Goal: Book appointment/travel/reservation

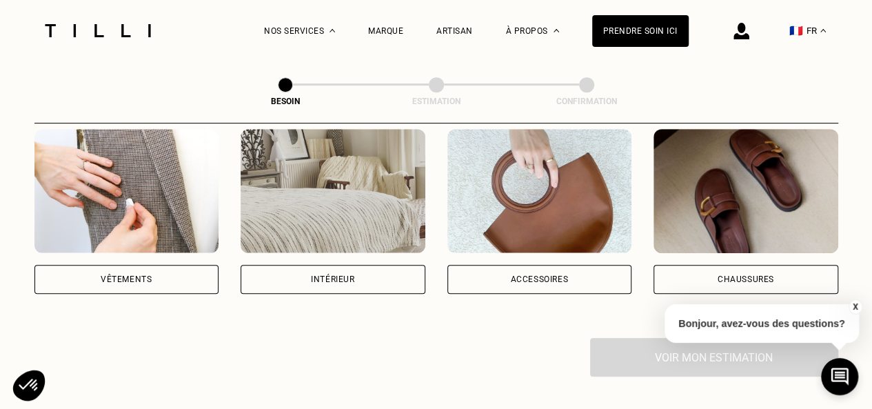
scroll to position [292, 0]
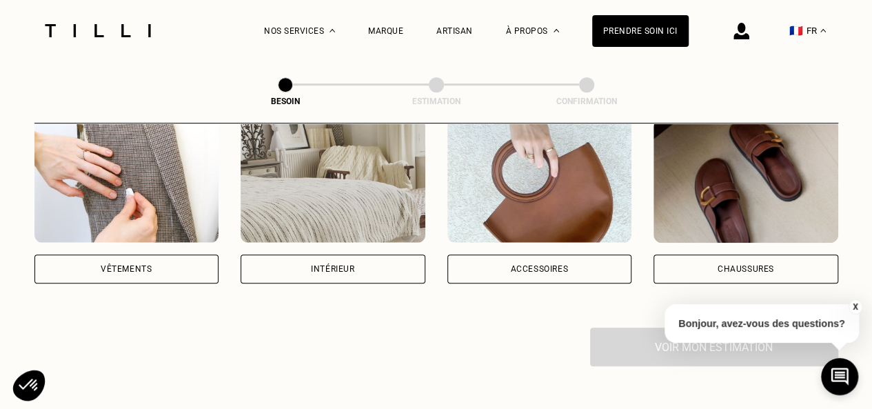
click at [179, 254] on div "Vêtements" at bounding box center [126, 268] width 185 height 29
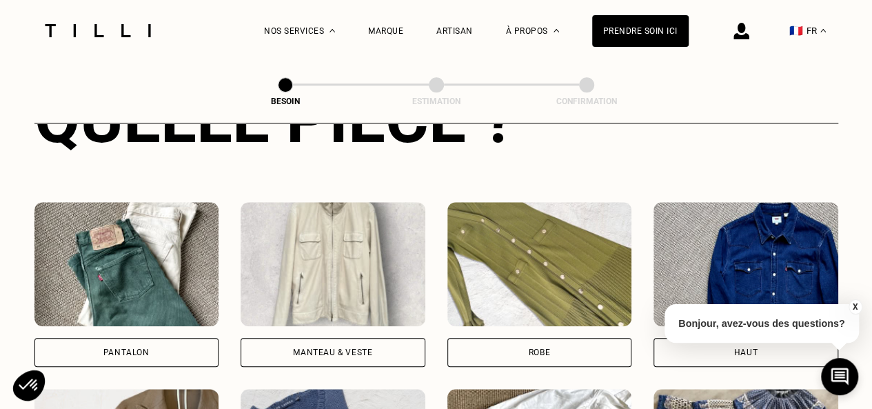
scroll to position [590, 0]
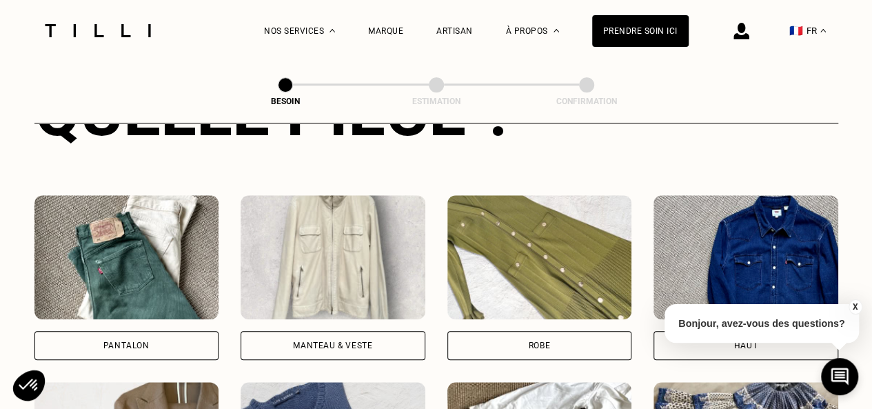
click at [161, 331] on div "Pantalon" at bounding box center [126, 345] width 185 height 29
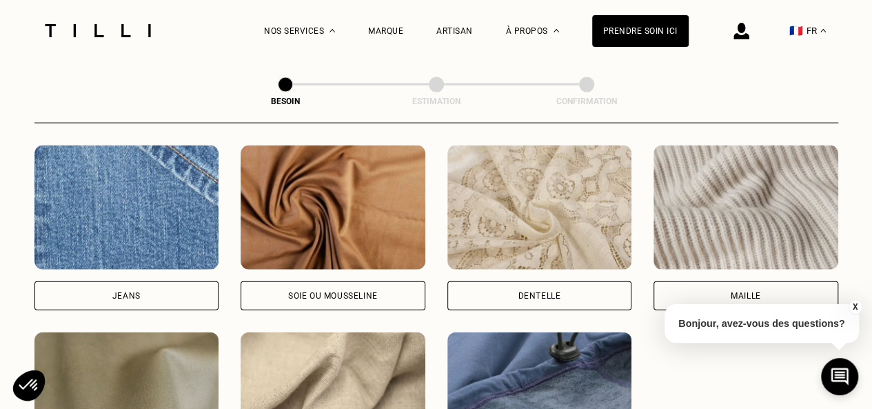
scroll to position [1478, 0]
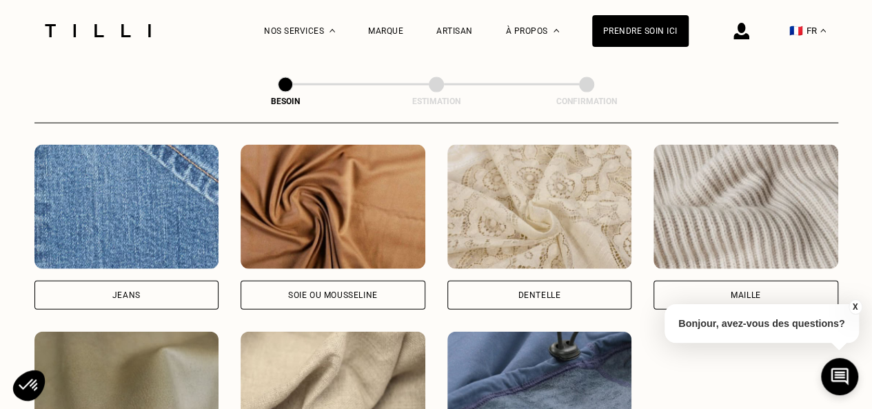
click at [152, 281] on div "Jeans" at bounding box center [126, 295] width 185 height 29
select select "FR"
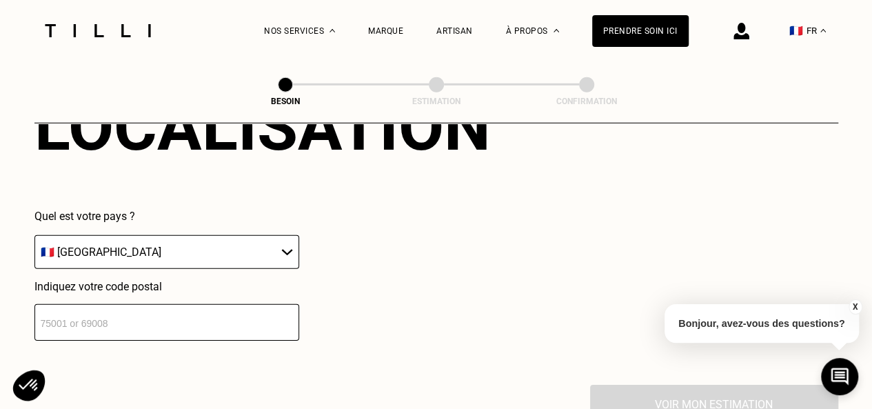
scroll to position [1978, 0]
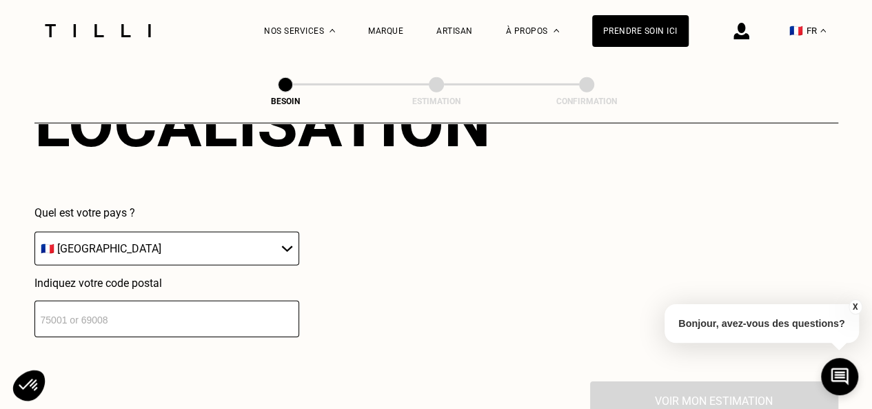
click at [154, 305] on input "number" at bounding box center [166, 319] width 265 height 37
type input "92100"
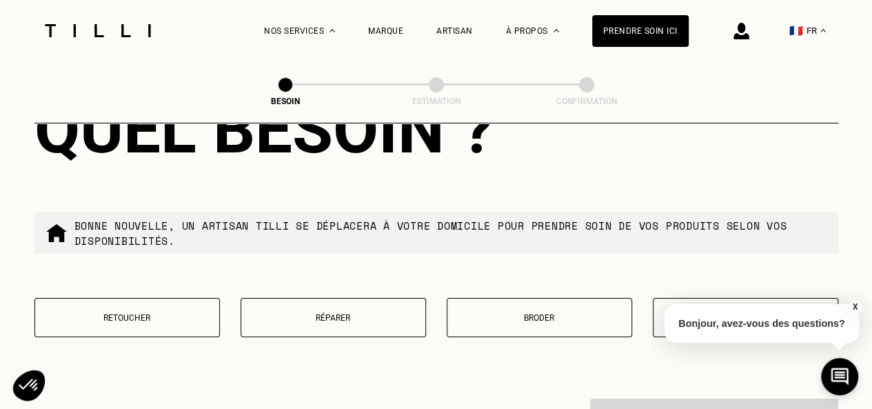
scroll to position [2337, 0]
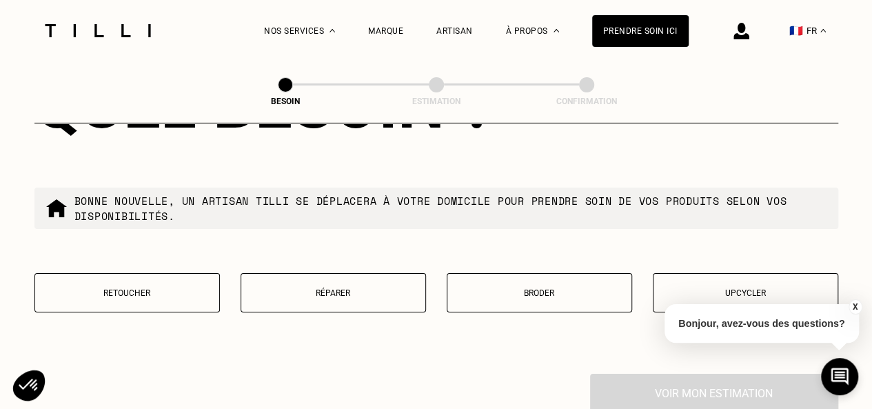
click at [309, 278] on button "Réparer" at bounding box center [333, 292] width 185 height 39
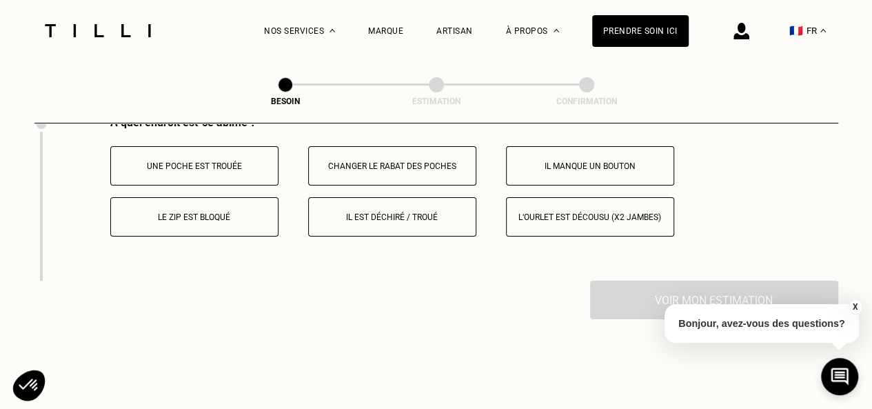
scroll to position [2592, 0]
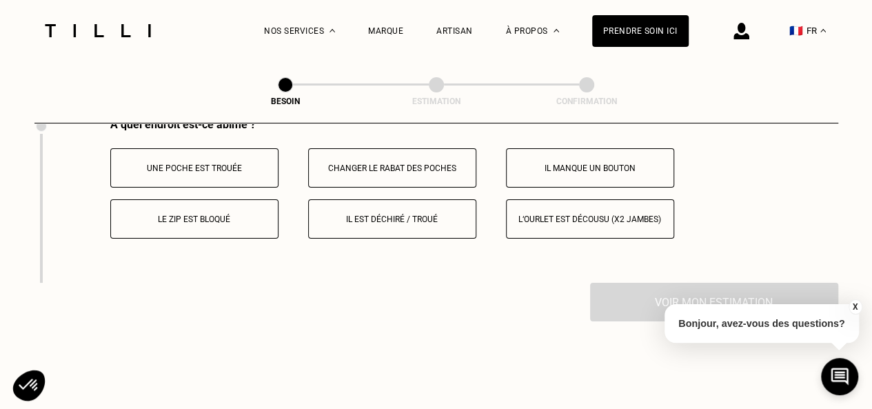
click at [199, 219] on button "Le zip est bloqué" at bounding box center [194, 218] width 168 height 39
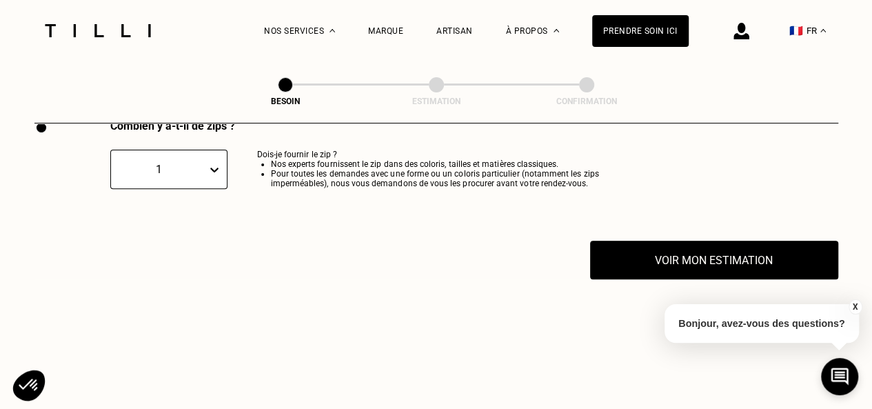
scroll to position [2800, 0]
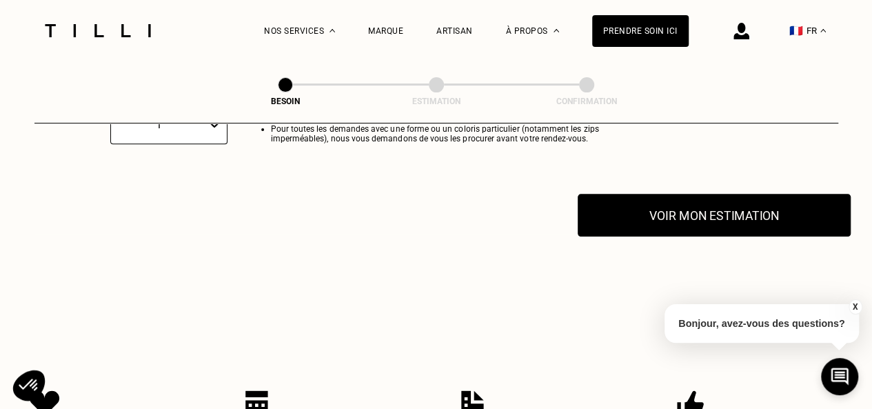
click at [613, 209] on button "Voir mon estimation" at bounding box center [714, 215] width 273 height 43
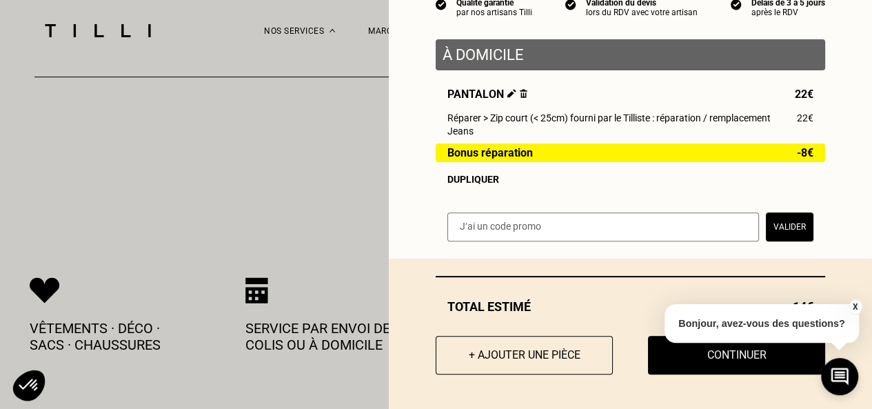
scroll to position [2922, 0]
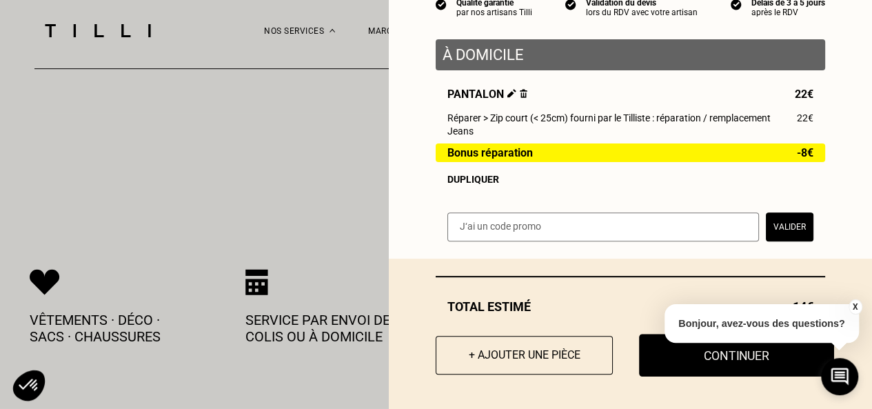
click at [675, 366] on button "Continuer" at bounding box center [736, 355] width 195 height 43
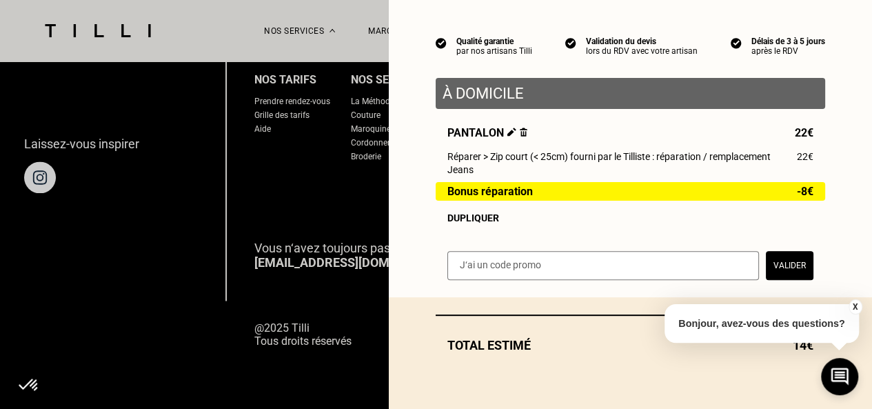
scroll to position [112, 0]
select select "FR"
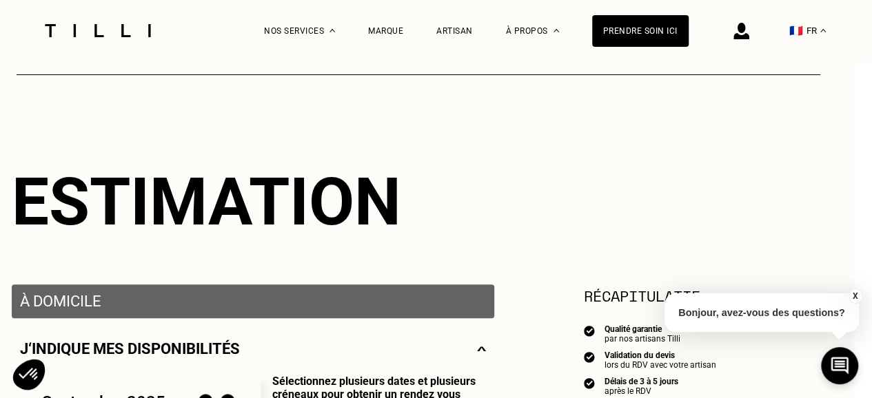
scroll to position [0, 18]
